Goal: Task Accomplishment & Management: Use online tool/utility

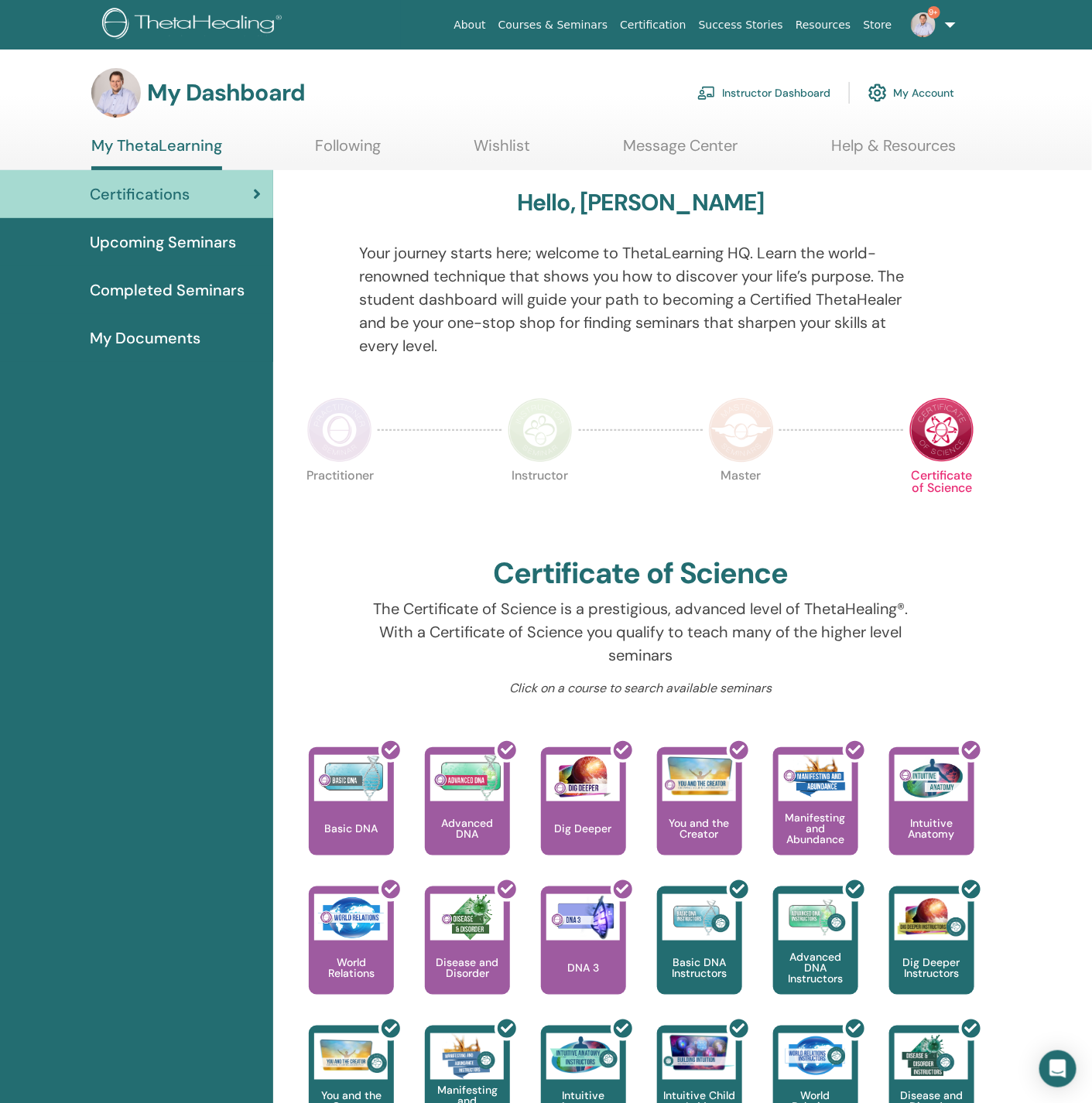
click at [752, 92] on link "Instructor Dashboard" at bounding box center [764, 92] width 133 height 34
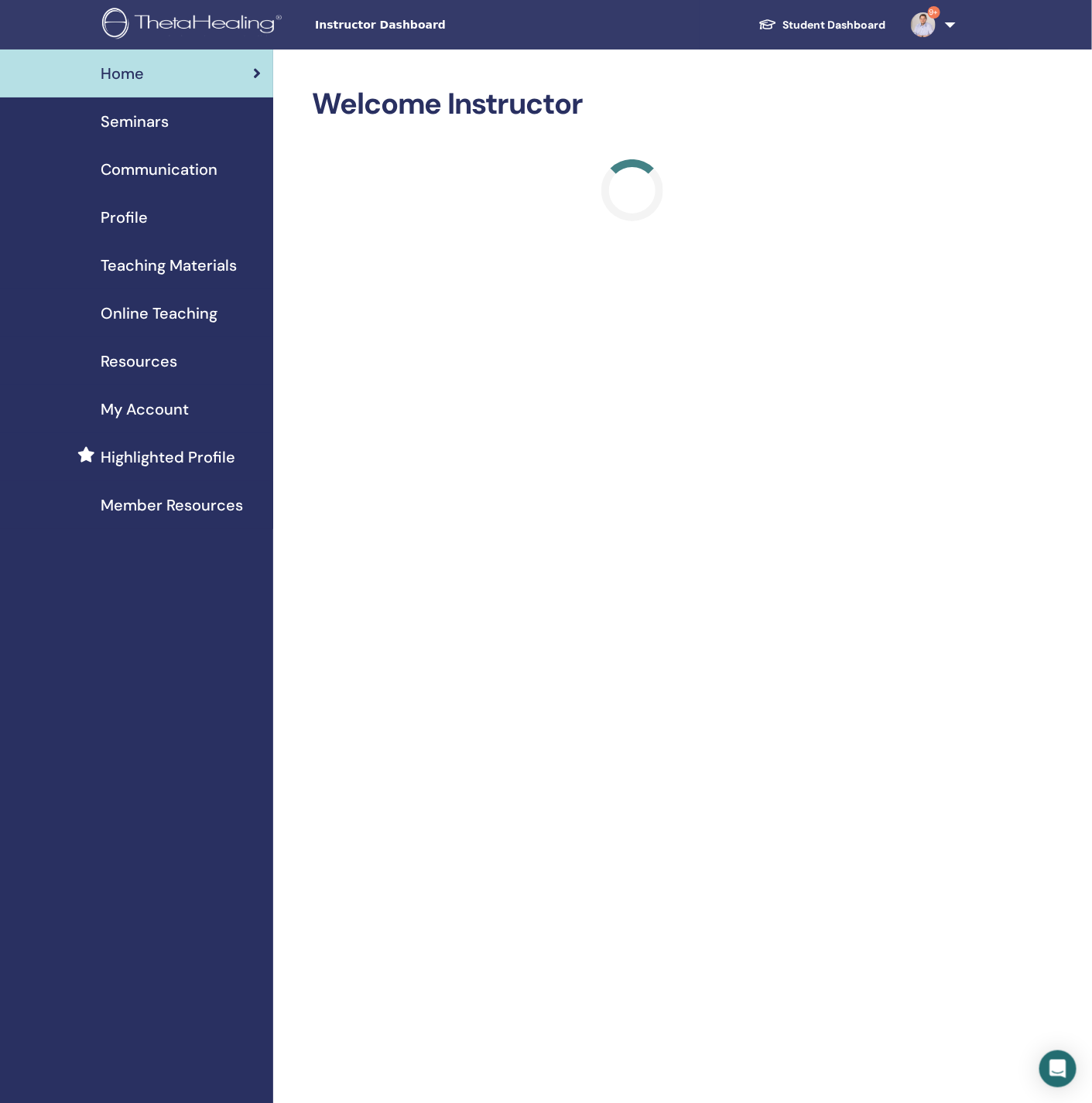
click at [163, 216] on div "Profile" at bounding box center [137, 217] width 249 height 23
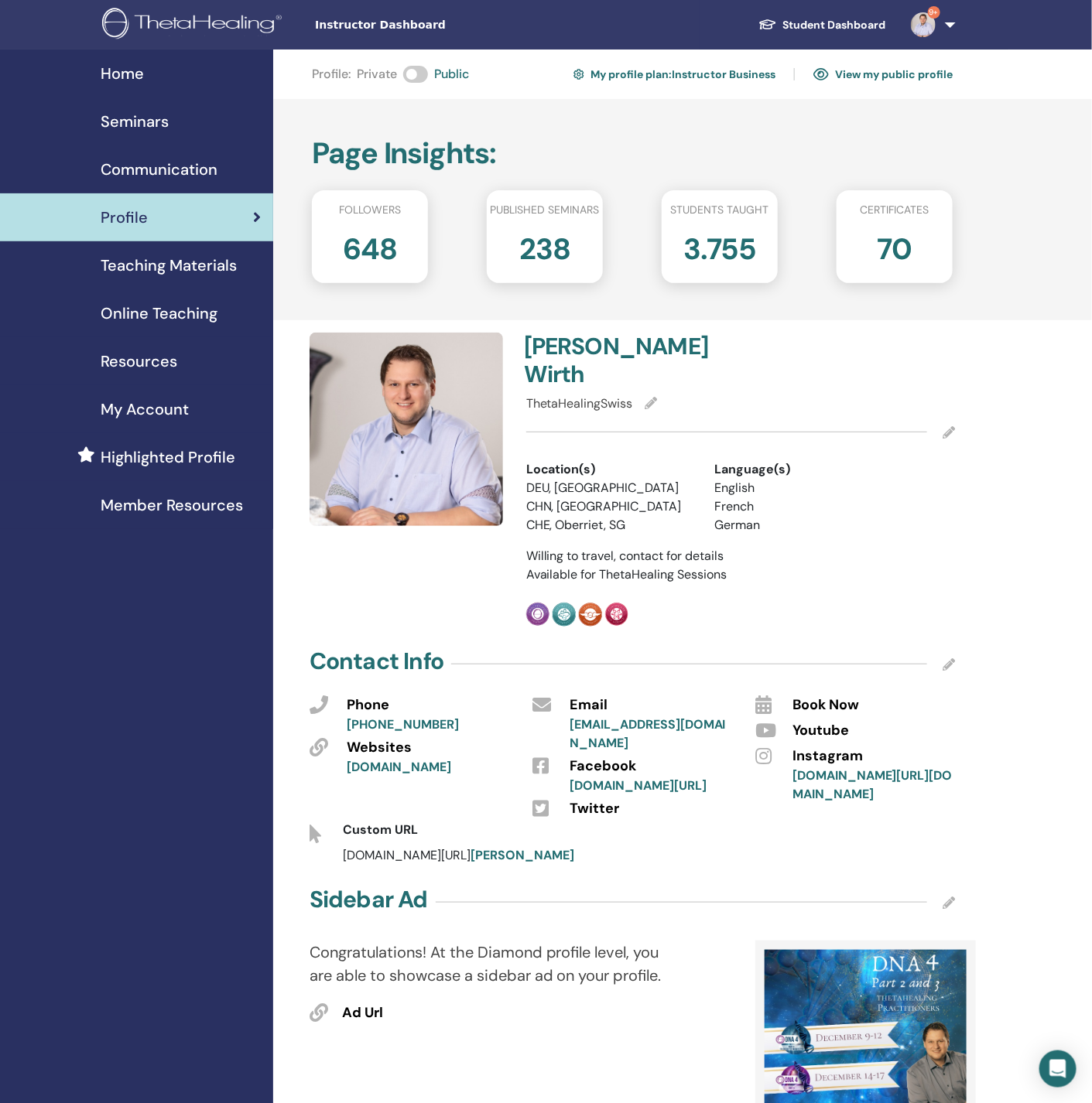
click at [160, 269] on span "Teaching Materials" at bounding box center [168, 264] width 136 height 23
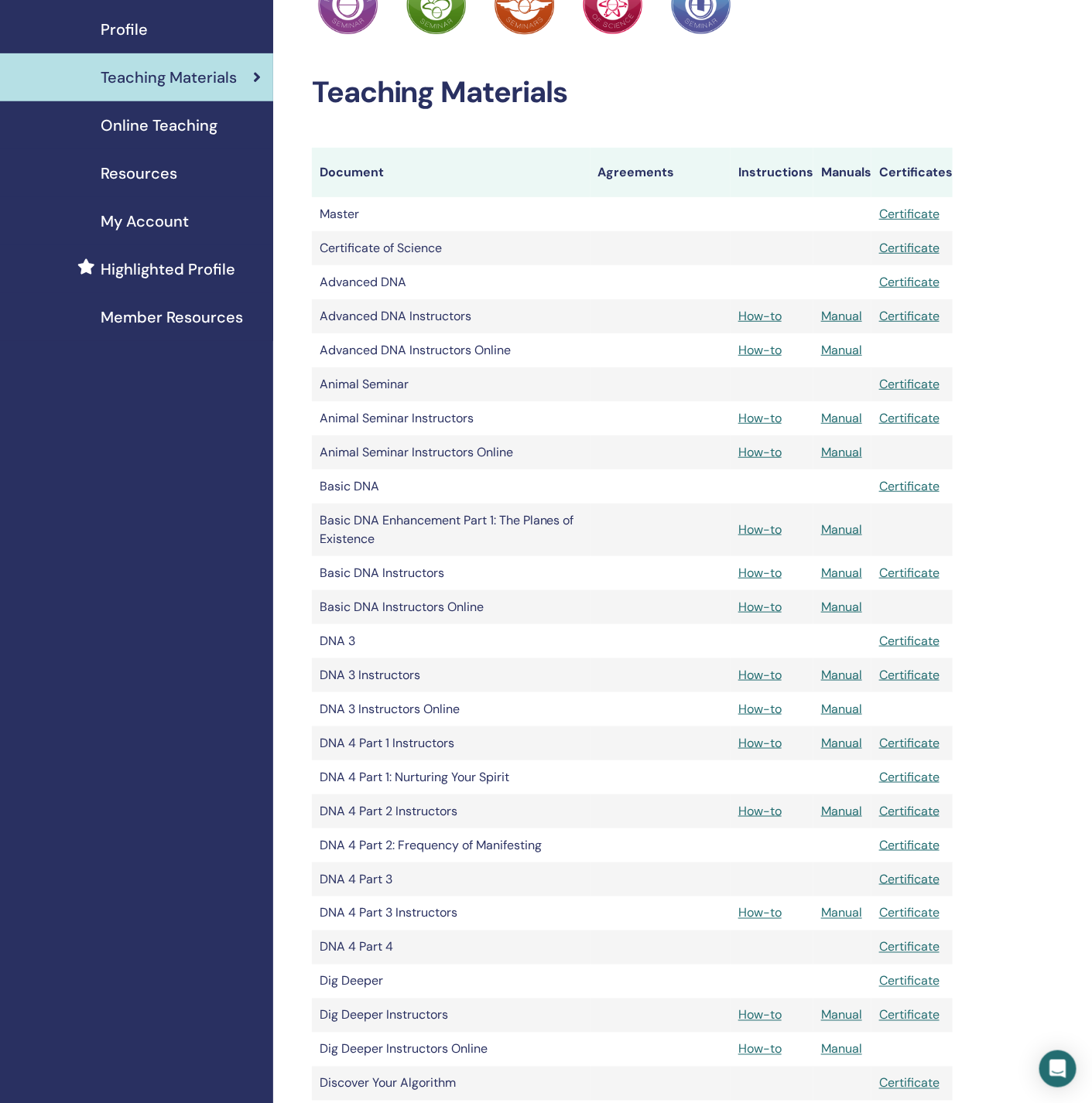
scroll to position [232, 0]
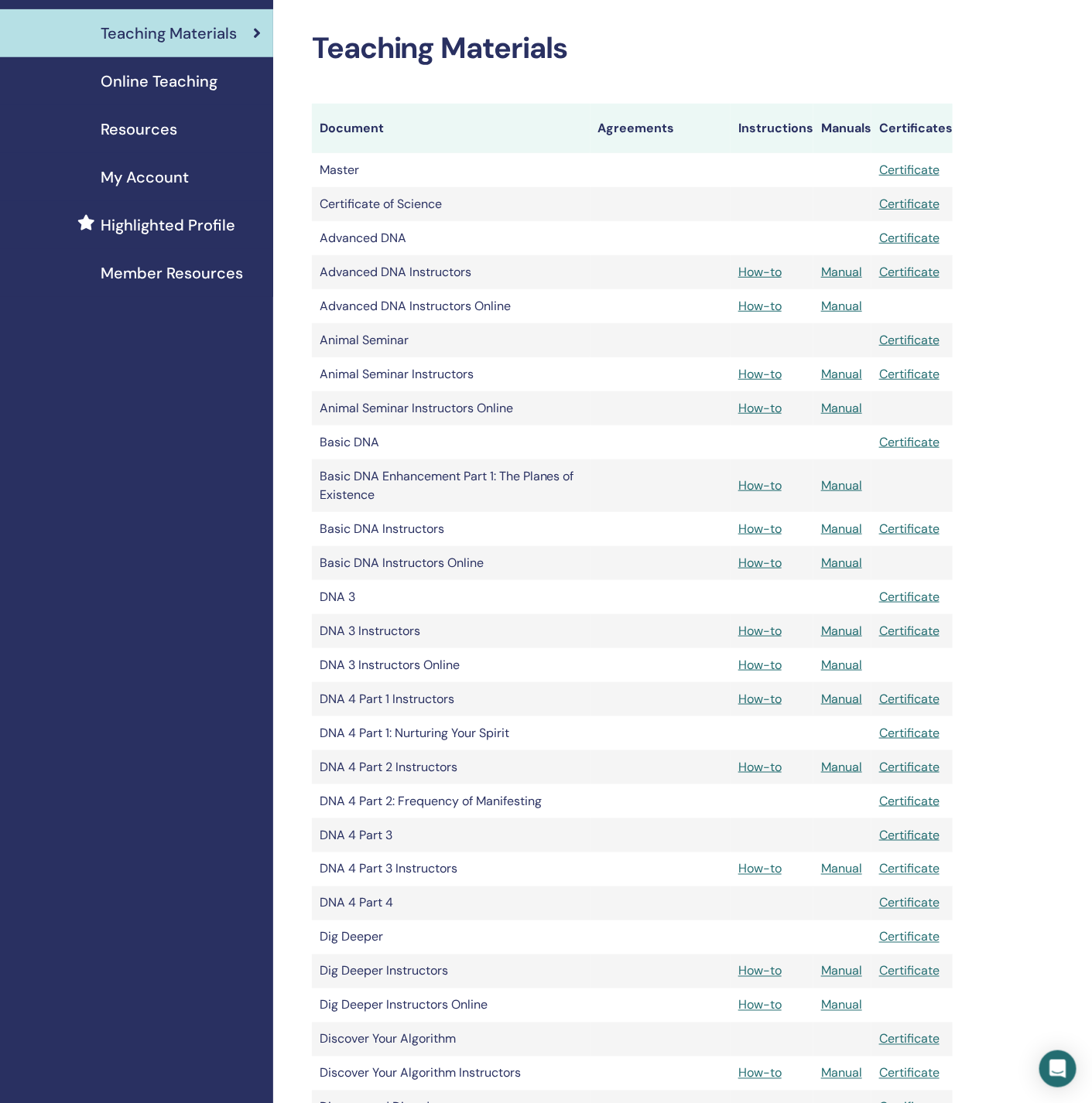
drag, startPoint x: 759, startPoint y: 272, endPoint x: 675, endPoint y: 45, distance: 242.0
click at [665, 47] on h2 "Teaching Materials" at bounding box center [632, 48] width 640 height 36
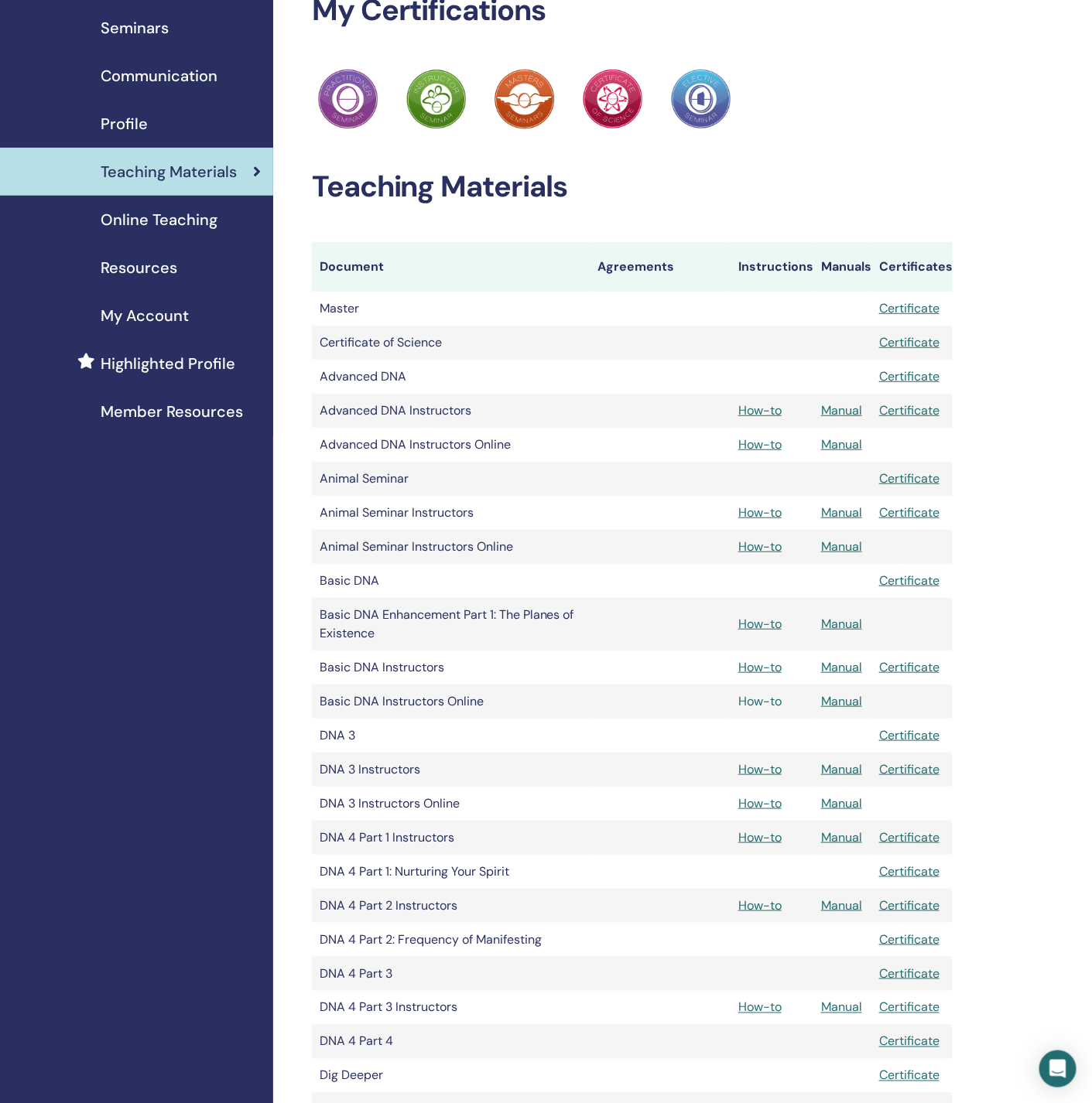
scroll to position [0, 0]
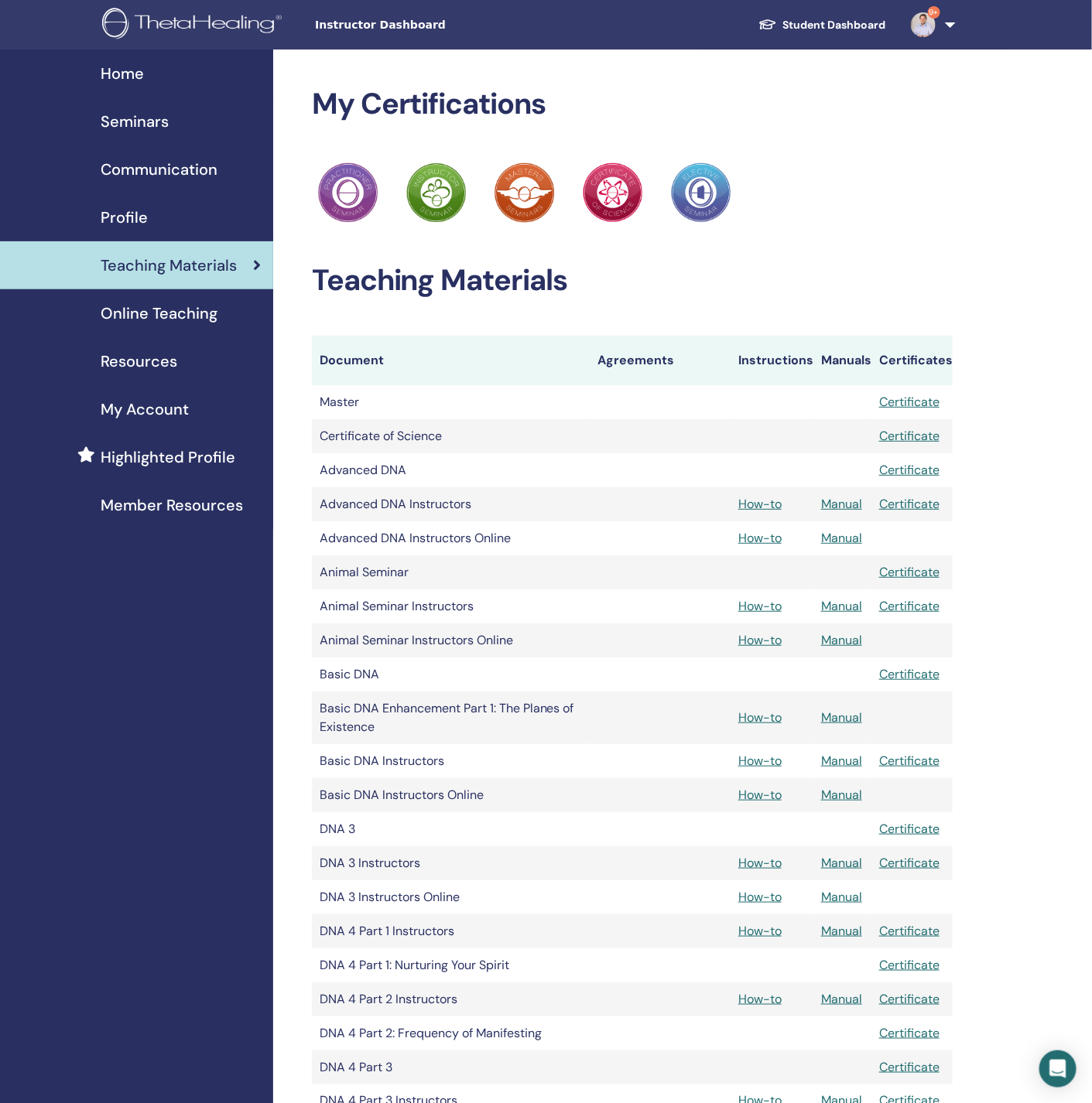
click at [144, 119] on span "Seminars" at bounding box center [134, 121] width 68 height 23
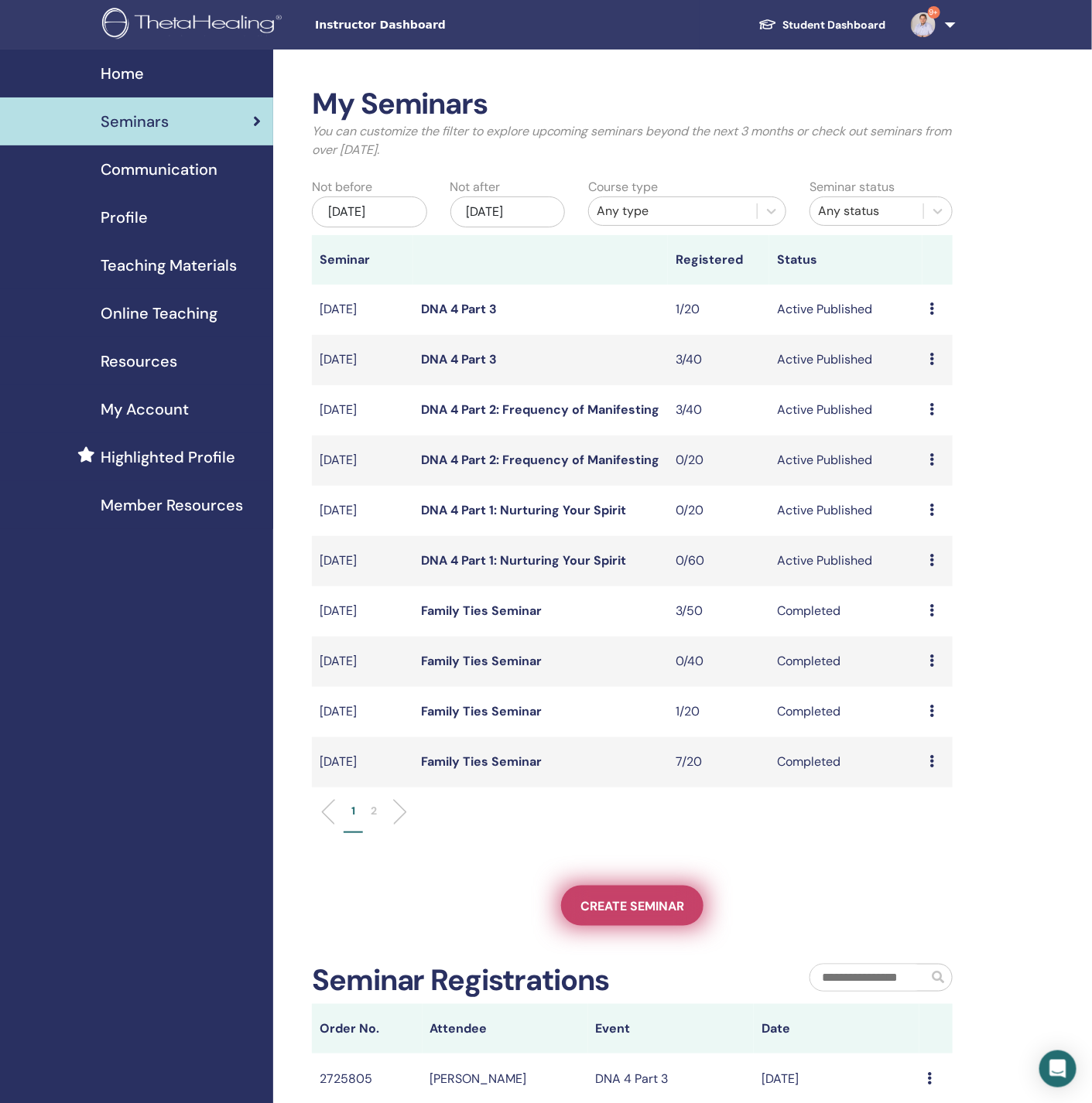
click at [585, 899] on span "Create seminar" at bounding box center [632, 906] width 103 height 17
